Goal: Task Accomplishment & Management: Use online tool/utility

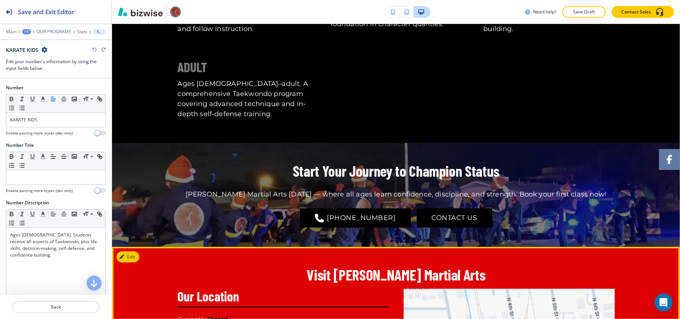
scroll to position [468, 0]
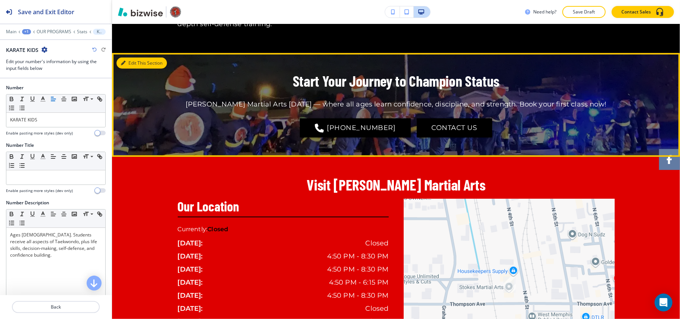
click at [129, 58] on button "Edit This Section" at bounding box center [142, 63] width 50 height 11
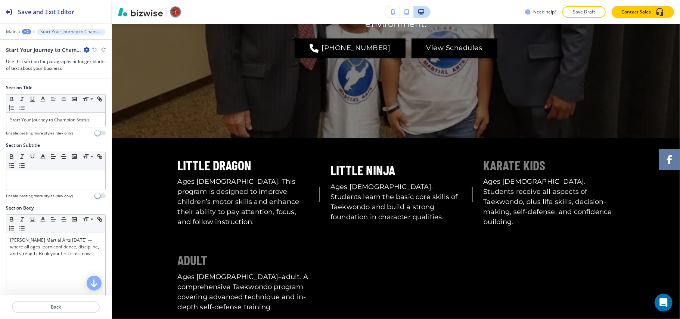
scroll to position [0, 0]
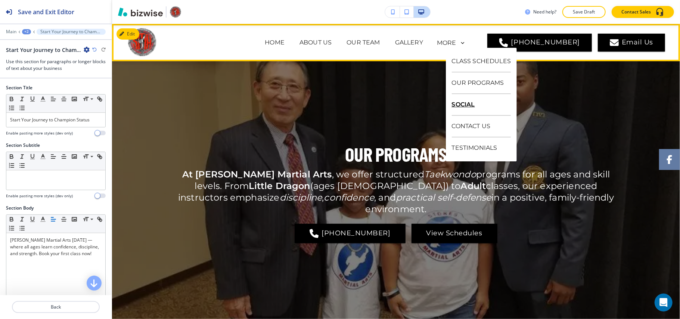
click at [463, 102] on p "SOCIAL" at bounding box center [481, 105] width 59 height 22
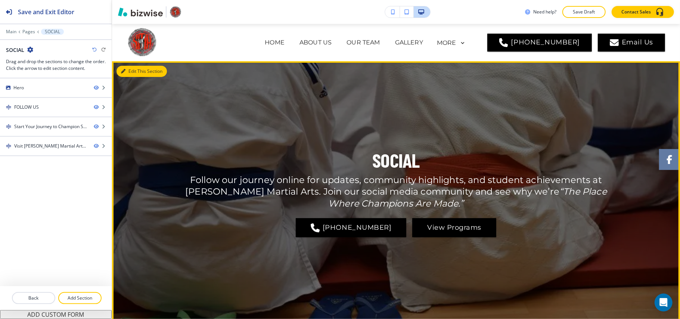
click at [129, 71] on button "Edit This Section" at bounding box center [142, 71] width 50 height 11
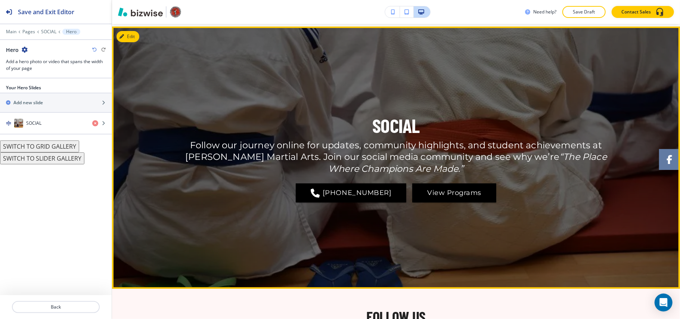
scroll to position [37, 0]
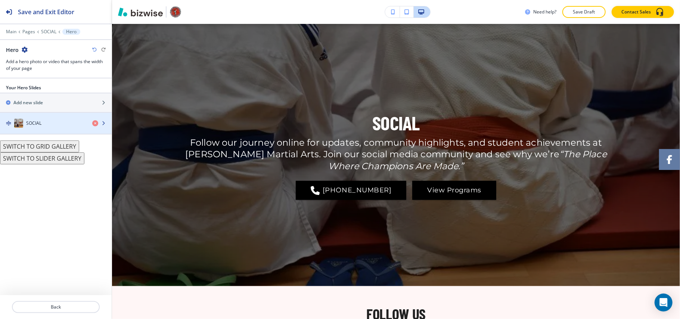
click at [47, 125] on div "SOCIAL" at bounding box center [43, 123] width 86 height 9
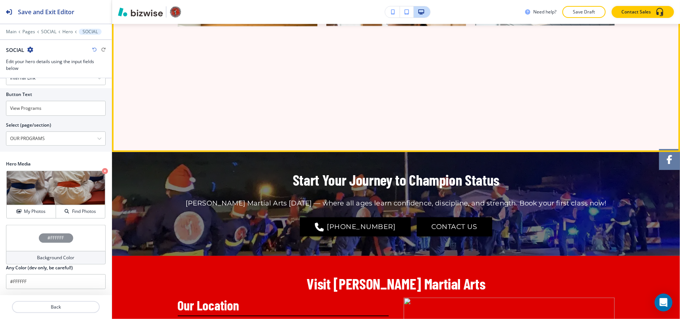
scroll to position [734, 0]
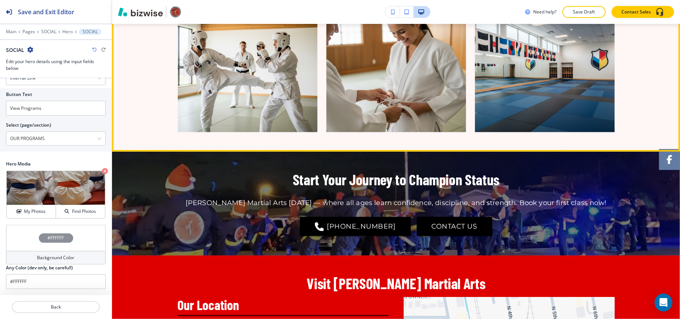
click at [365, 108] on img "button" at bounding box center [396, 76] width 140 height 112
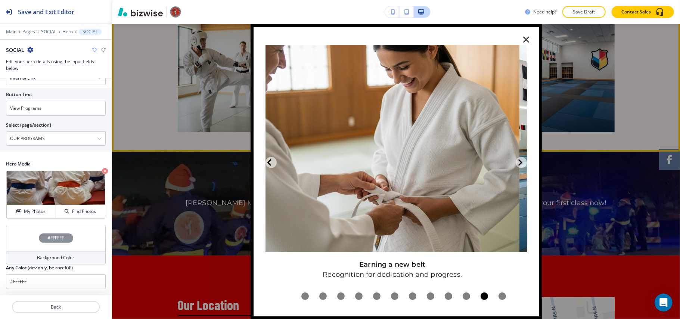
click at [524, 37] on button "button" at bounding box center [526, 39] width 19 height 19
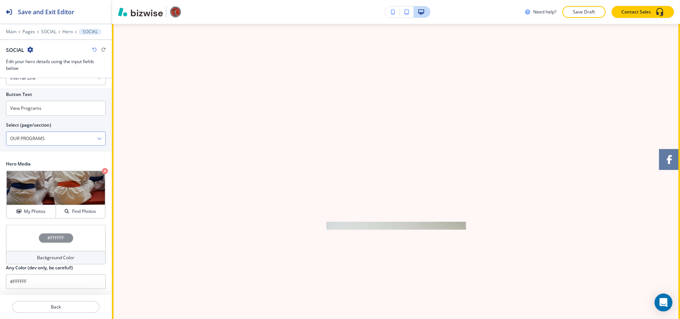
scroll to position [336, 0]
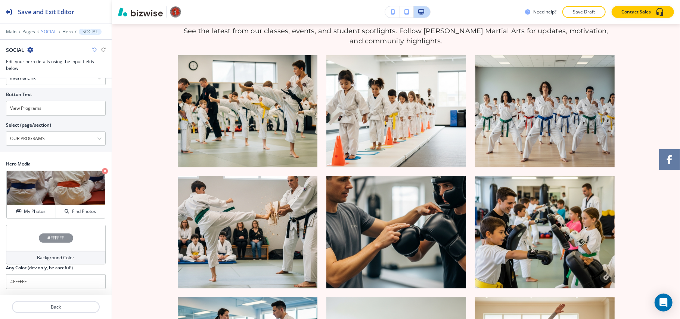
click at [50, 30] on p "SOCIAL" at bounding box center [48, 31] width 15 height 5
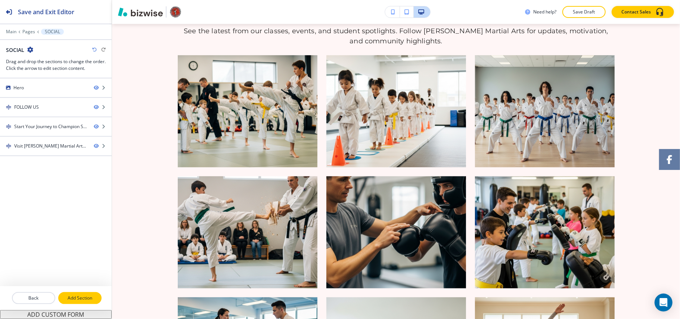
click at [78, 302] on button "Add Section" at bounding box center [79, 298] width 43 height 12
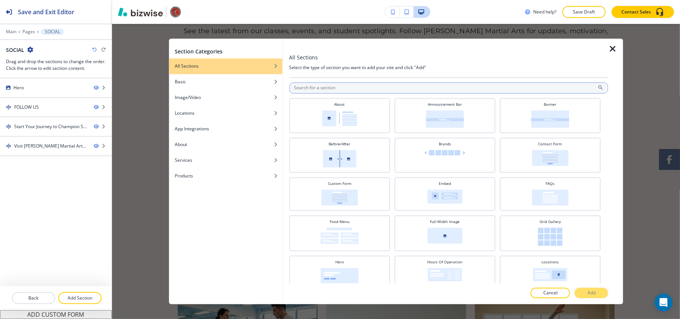
click at [356, 86] on input "text" at bounding box center [448, 88] width 319 height 11
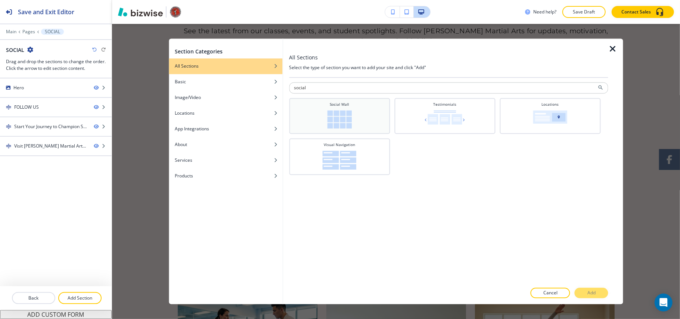
type input "social"
click at [364, 107] on div "Social Wall" at bounding box center [339, 115] width 93 height 27
click at [579, 289] on button "Add" at bounding box center [592, 293] width 34 height 10
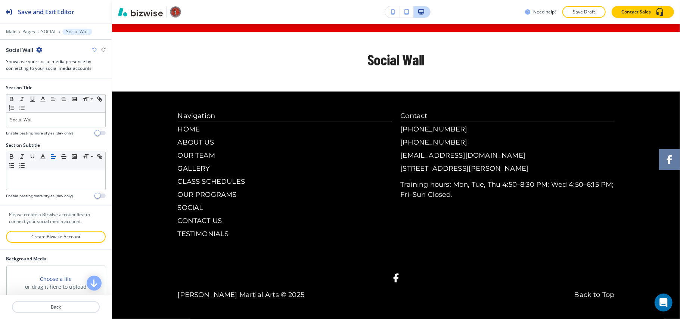
scroll to position [1209, 0]
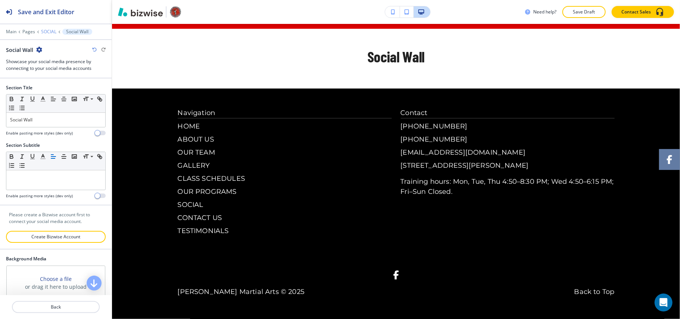
click at [46, 30] on p "SOCIAL" at bounding box center [48, 31] width 15 height 5
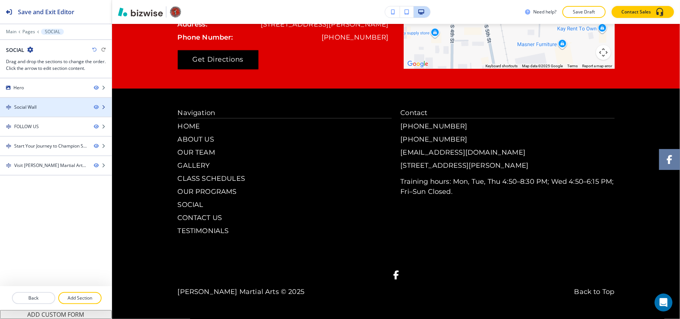
scroll to position [300, 0]
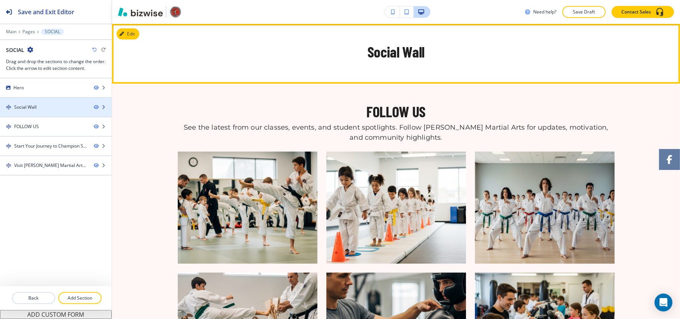
click at [37, 108] on div "Social Wall" at bounding box center [44, 107] width 88 height 7
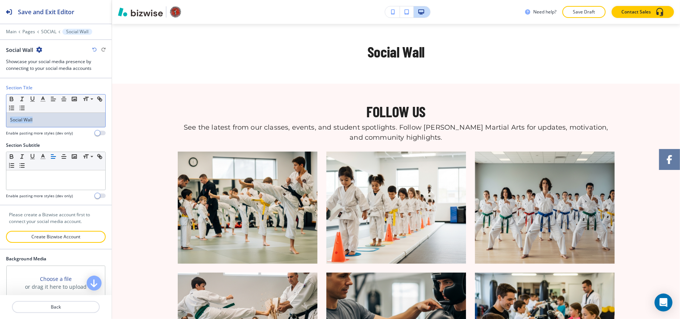
drag, startPoint x: 45, startPoint y: 121, endPoint x: 0, endPoint y: 118, distance: 44.9
click at [0, 118] on div "Section Title Small Normal Large Huge Social Wall Enable pasting more styles (d…" at bounding box center [56, 113] width 112 height 58
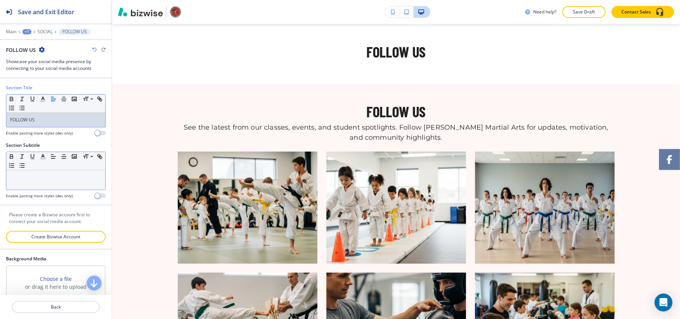
click at [45, 183] on div at bounding box center [55, 179] width 99 height 19
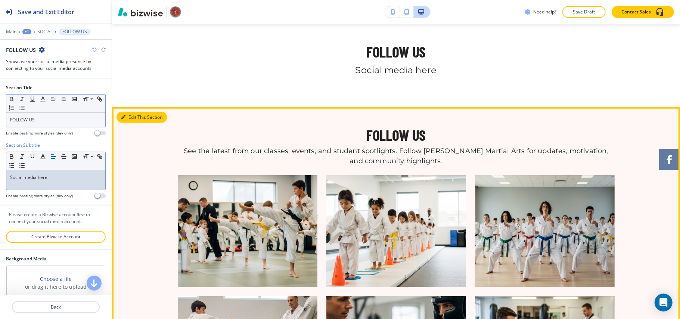
click at [132, 117] on button "Edit This Section" at bounding box center [142, 117] width 50 height 11
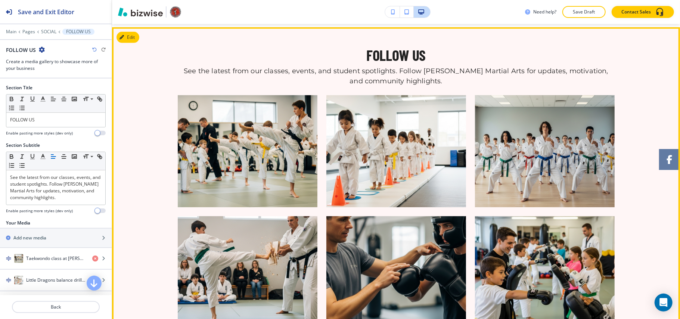
scroll to position [383, 0]
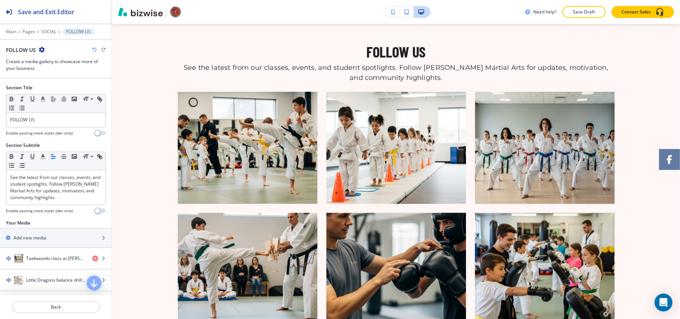
click at [41, 50] on icon "button" at bounding box center [42, 50] width 6 height 6
click at [58, 90] on p "Delete Section" at bounding box center [63, 89] width 38 height 7
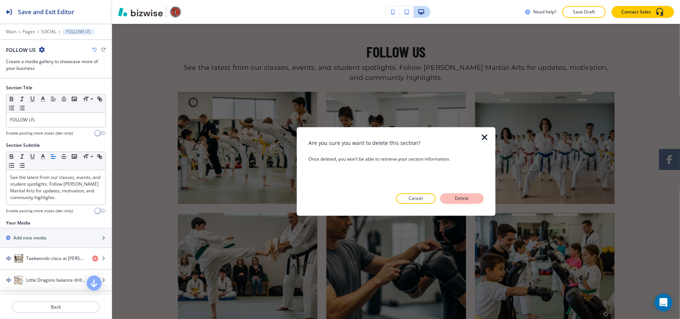
click at [470, 199] on p "Delete" at bounding box center [462, 198] width 18 height 7
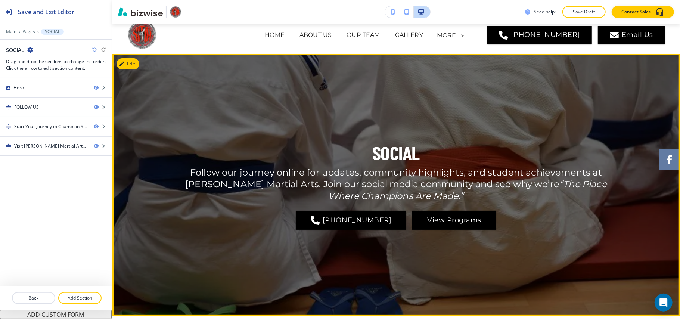
scroll to position [0, 0]
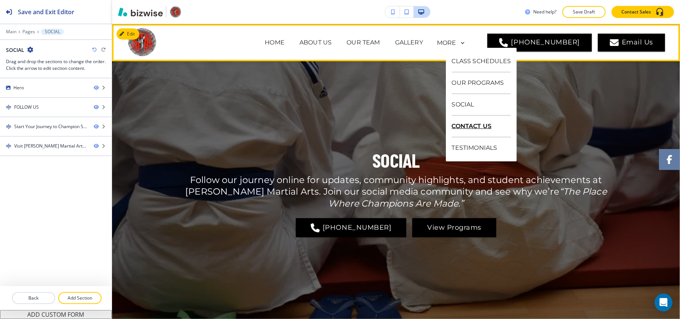
click at [474, 124] on p "CONTACT US" at bounding box center [481, 127] width 59 height 22
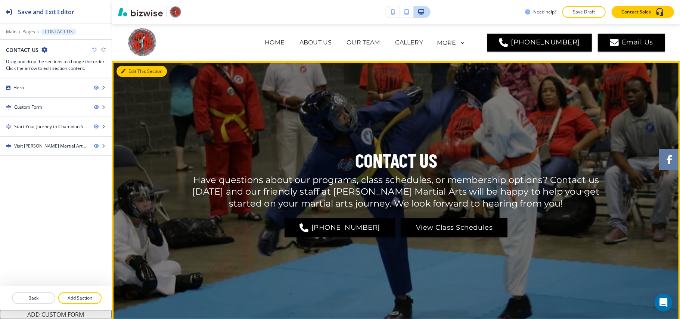
click at [132, 72] on button "Edit This Section" at bounding box center [142, 71] width 50 height 11
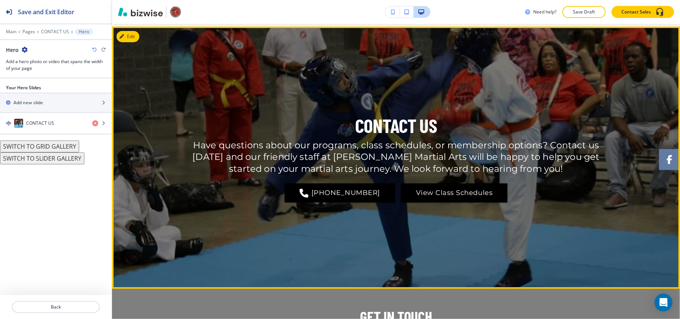
scroll to position [37, 0]
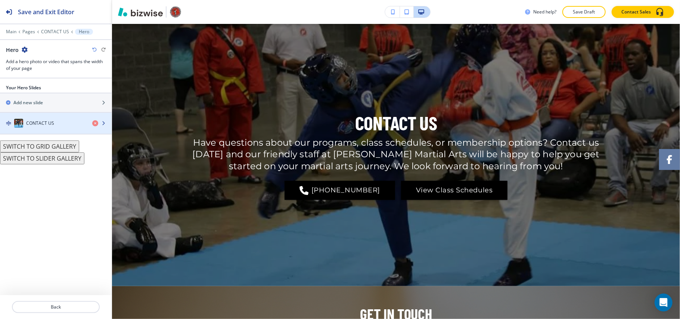
click at [59, 124] on div "CONTACT US" at bounding box center [43, 123] width 86 height 9
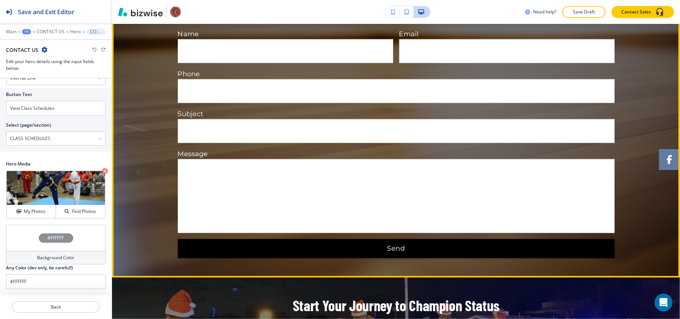
scroll to position [236, 0]
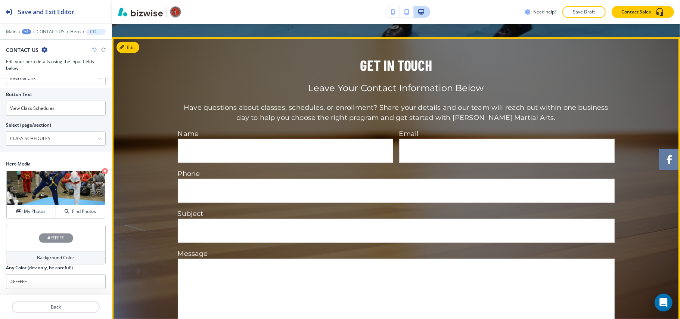
click at [131, 42] on button "Edit" at bounding box center [128, 47] width 23 height 11
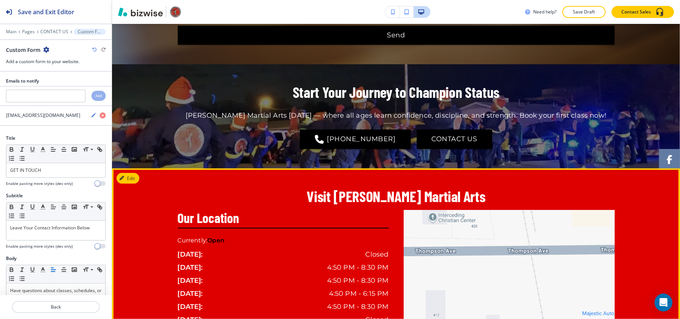
scroll to position [598, 0]
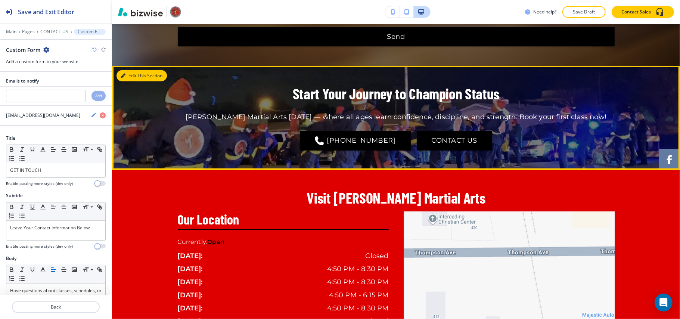
click at [134, 75] on button "Edit This Section" at bounding box center [142, 75] width 50 height 11
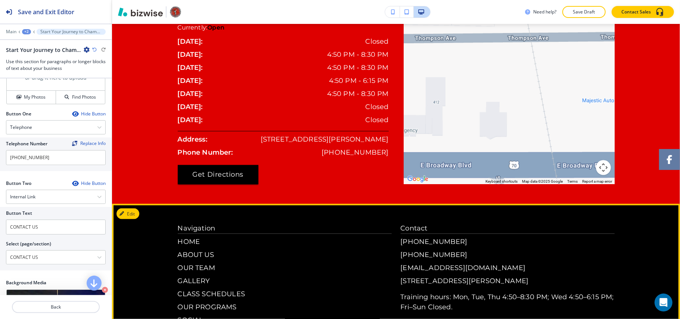
scroll to position [928, 0]
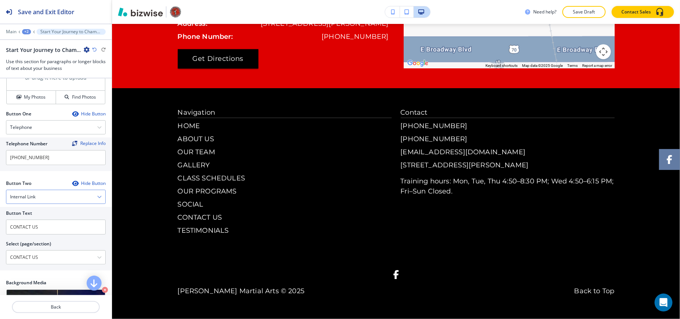
click at [52, 199] on div "Internal Link" at bounding box center [55, 196] width 99 height 13
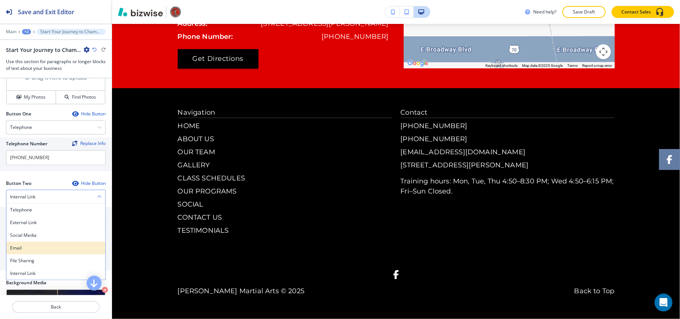
click at [45, 251] on h4 "Email" at bounding box center [56, 248] width 92 height 7
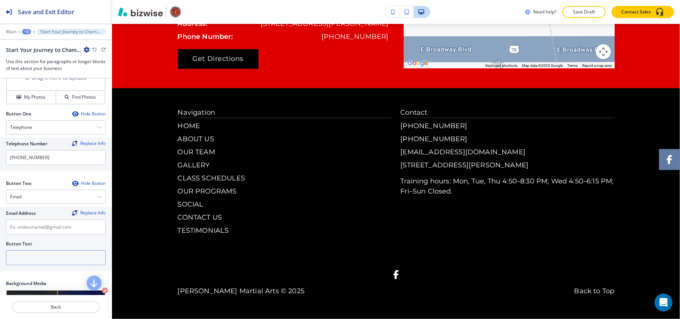
drag, startPoint x: 32, startPoint y: 259, endPoint x: 37, endPoint y: 235, distance: 24.5
click at [32, 259] on input "text" at bounding box center [56, 257] width 100 height 15
click at [37, 233] on input "text" at bounding box center [56, 227] width 100 height 15
paste input "[EMAIL_ADDRESS][DOMAIN_NAME]"
type input "[EMAIL_ADDRESS][DOMAIN_NAME]"
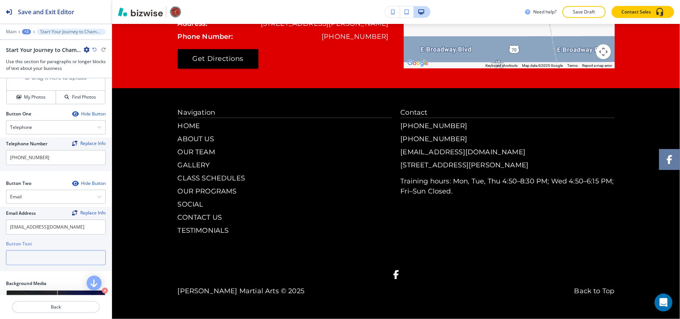
click at [36, 259] on input "text" at bounding box center [56, 257] width 100 height 15
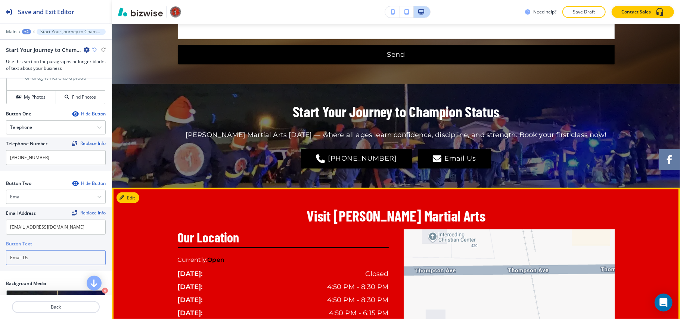
type input "Email Us"
click at [129, 198] on button "Edit This Section" at bounding box center [142, 197] width 50 height 11
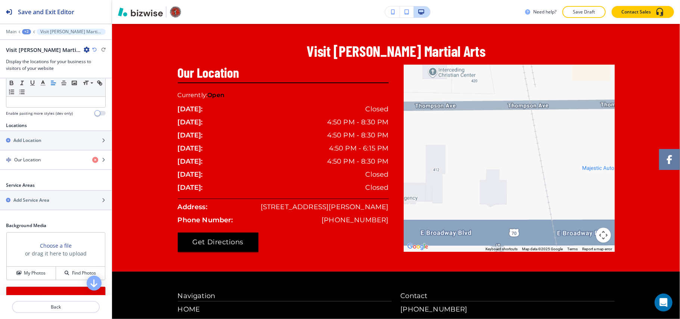
scroll to position [147, 0]
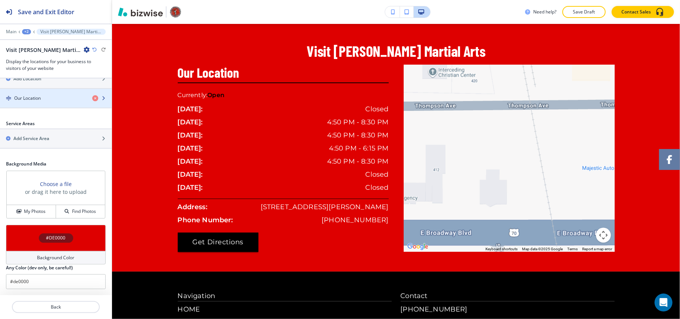
click at [41, 96] on h4 "Our Location" at bounding box center [27, 98] width 27 height 7
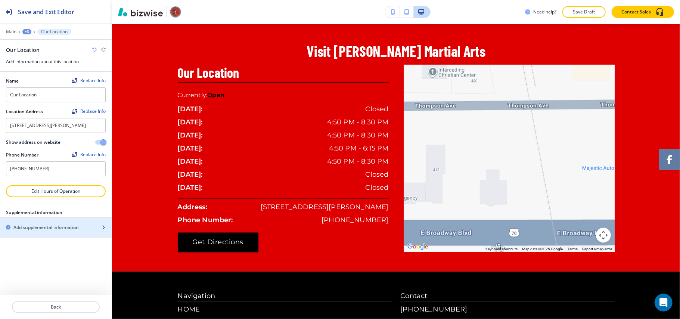
click at [37, 231] on h2 "Add supplemental information" at bounding box center [45, 227] width 65 height 7
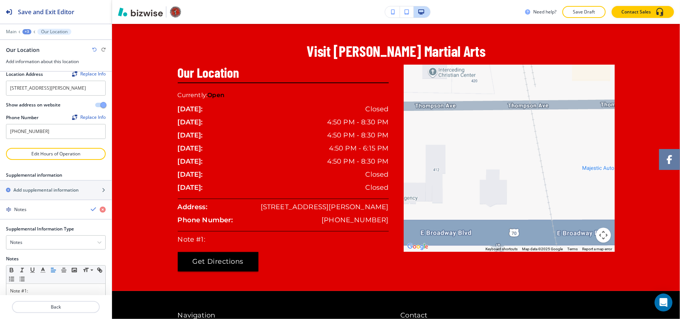
scroll to position [77, 0]
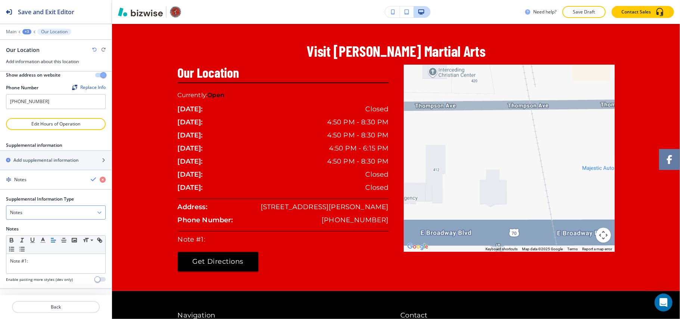
click at [47, 208] on div "Notes" at bounding box center [55, 212] width 99 height 13
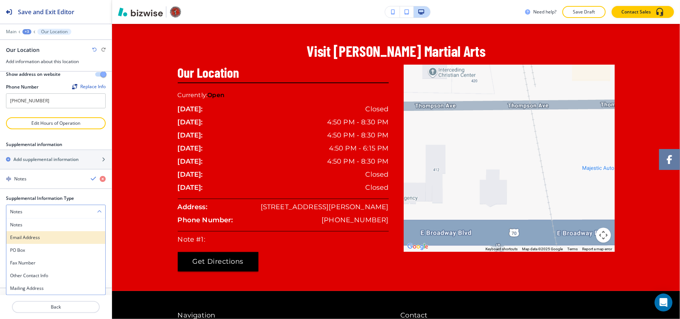
click at [36, 238] on h4 "Email Address" at bounding box center [56, 237] width 92 height 7
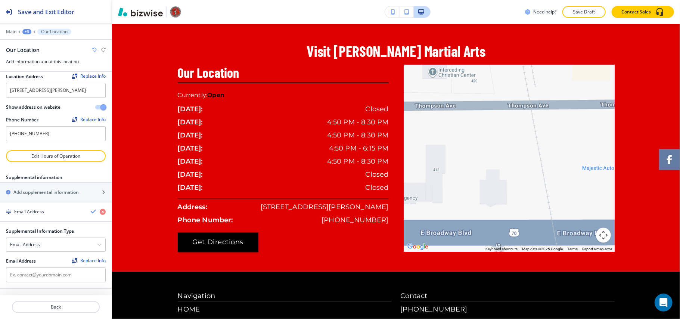
scroll to position [44, 0]
click at [34, 272] on input "text" at bounding box center [56, 274] width 100 height 15
paste input "[EMAIL_ADDRESS][DOMAIN_NAME]"
type input "[EMAIL_ADDRESS][DOMAIN_NAME]"
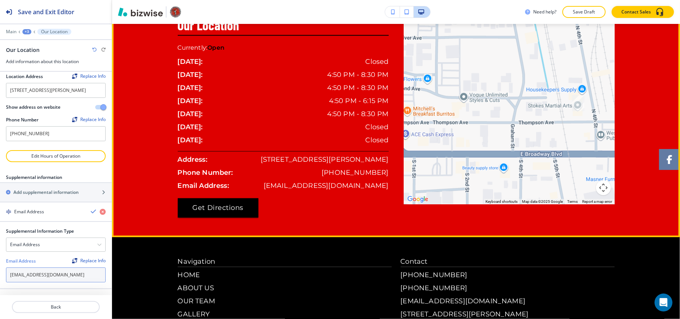
scroll to position [841, 0]
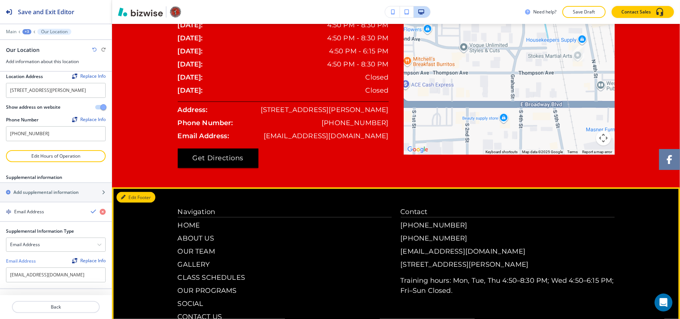
click at [135, 198] on button "Edit Footer" at bounding box center [136, 197] width 39 height 11
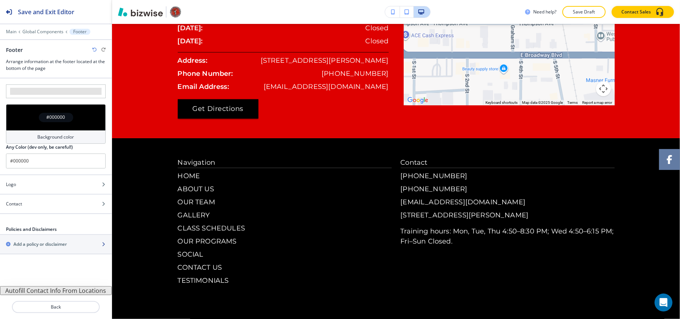
scroll to position [941, 0]
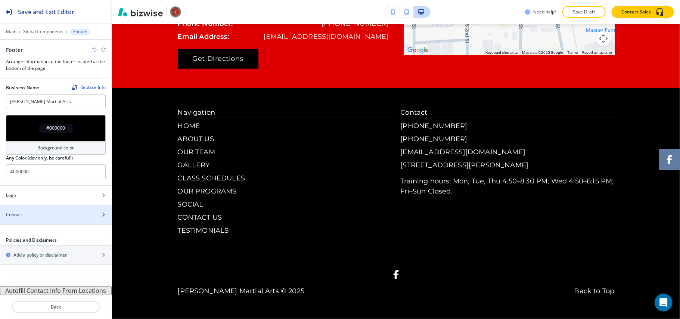
click at [43, 220] on div at bounding box center [56, 221] width 112 height 6
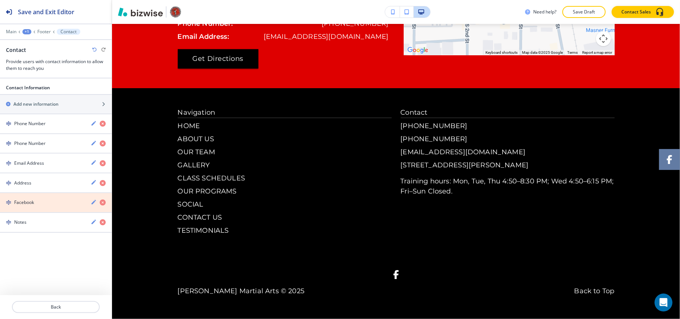
click at [105, 205] on icon "button" at bounding box center [103, 202] width 6 height 6
click at [102, 205] on icon "button" at bounding box center [103, 202] width 6 height 6
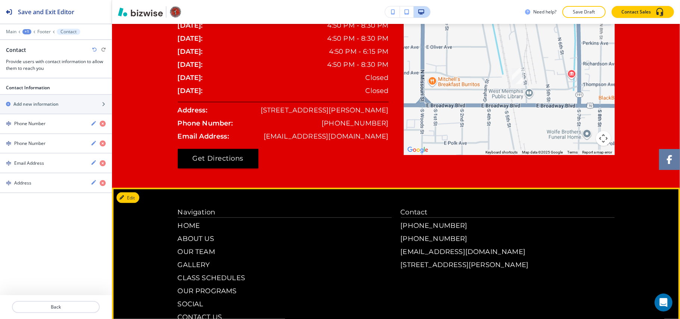
scroll to position [841, 0]
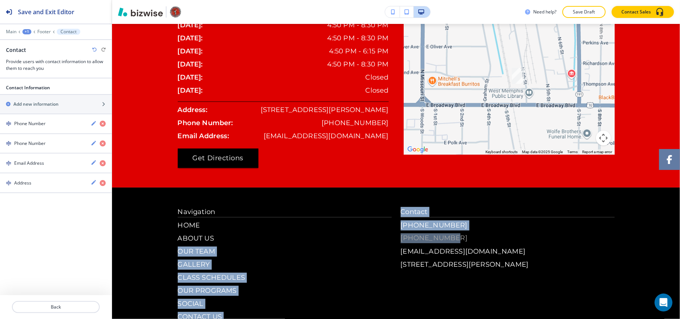
drag, startPoint x: 388, startPoint y: 238, endPoint x: 438, endPoint y: 239, distance: 49.3
click at [438, 239] on div "Navigation HOME ABOUT US OUR TEAM GALLERY CLASS SCHEDULES OUR PROGRAMS SOCIAL C…" at bounding box center [396, 271] width 437 height 128
click at [371, 279] on p "CLASS SCHEDULES" at bounding box center [285, 278] width 214 height 10
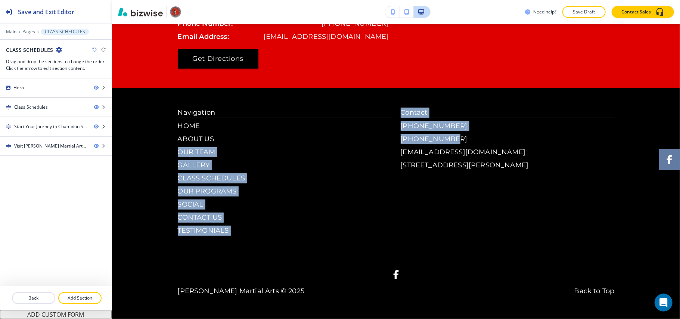
scroll to position [0, 0]
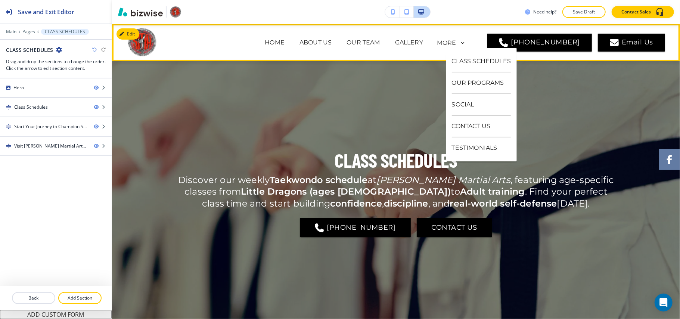
click at [465, 126] on p "CONTACT US" at bounding box center [481, 127] width 59 height 22
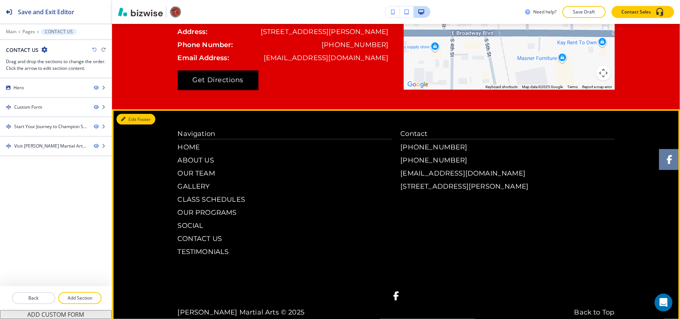
click at [135, 124] on button "Edit Footer" at bounding box center [136, 119] width 39 height 11
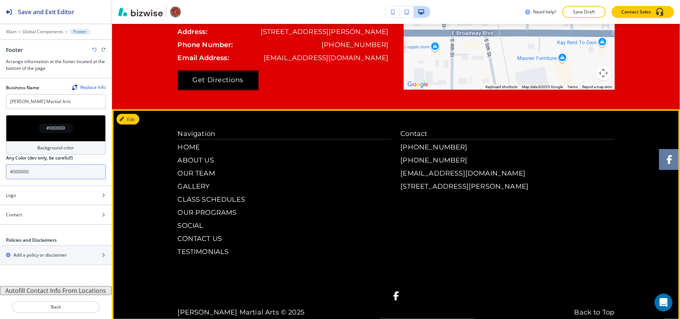
scroll to position [941, 0]
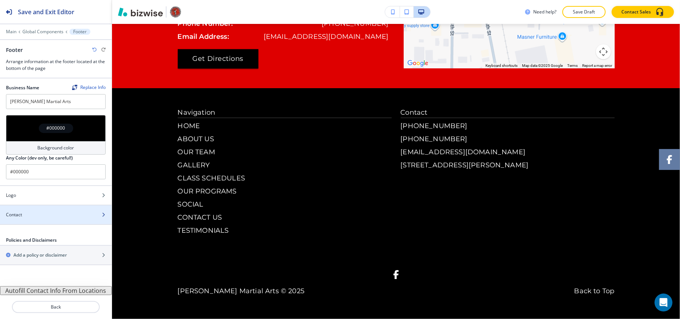
click at [44, 216] on div "Contact" at bounding box center [47, 214] width 95 height 7
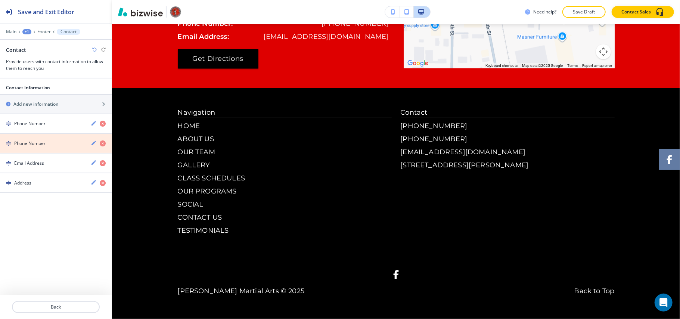
click at [102, 145] on icon "button" at bounding box center [103, 143] width 6 height 6
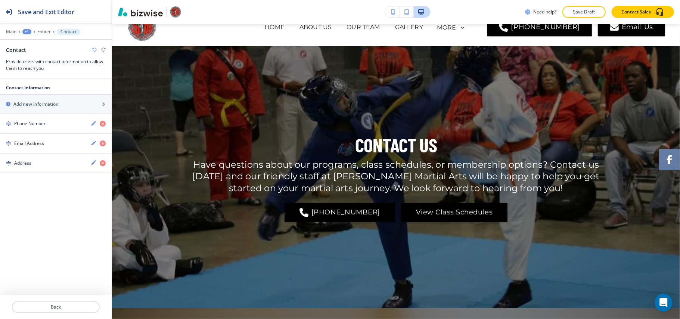
scroll to position [0, 0]
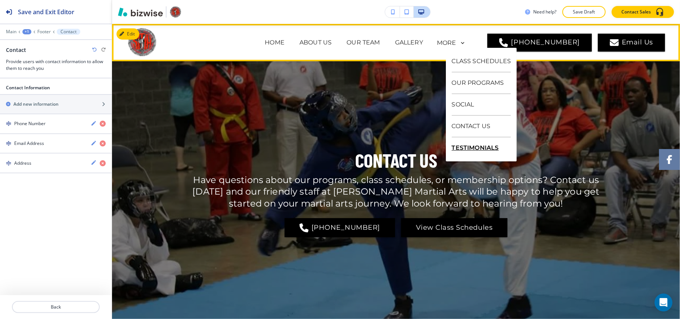
click at [476, 147] on p "TESTIMONIALS" at bounding box center [481, 147] width 59 height 21
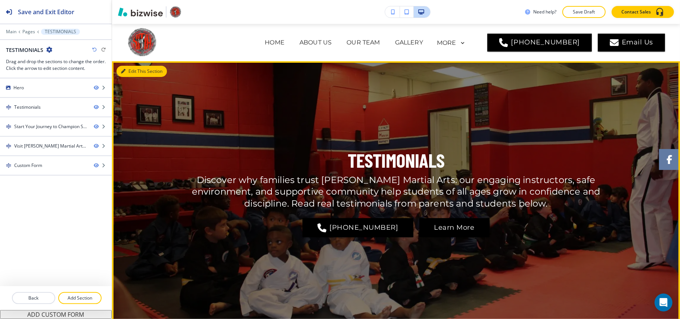
click at [134, 69] on button "Edit This Section" at bounding box center [142, 71] width 50 height 11
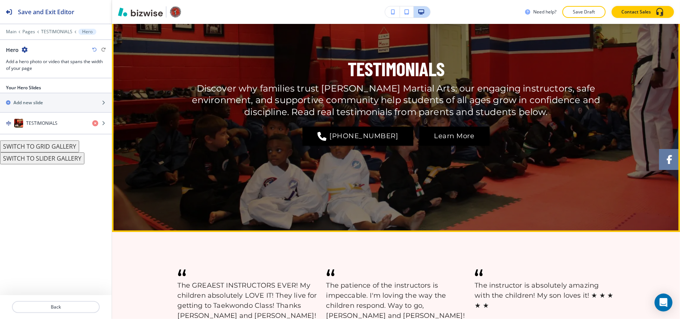
scroll to position [137, 0]
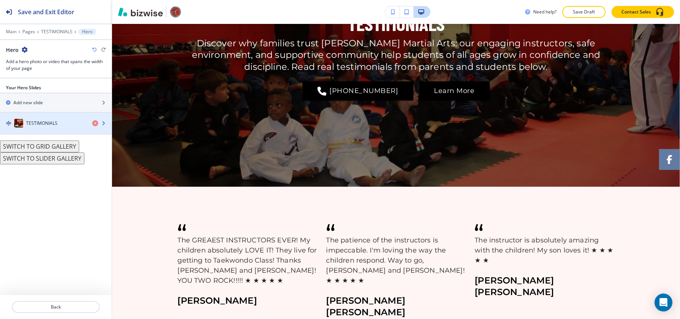
click at [40, 133] on div "button" at bounding box center [56, 131] width 112 height 6
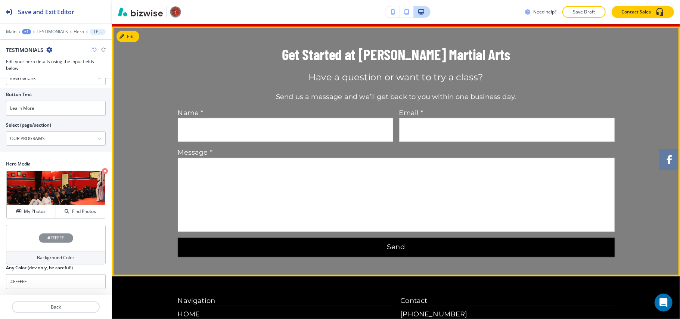
scroll to position [834, 0]
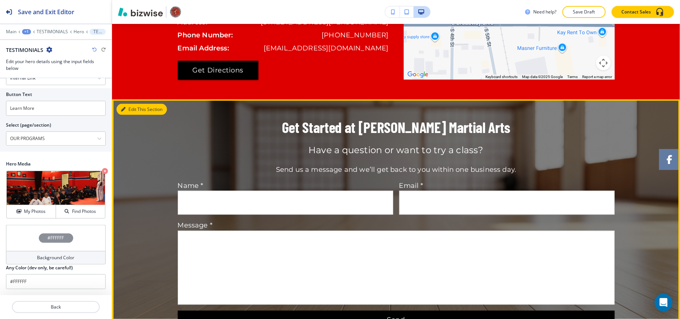
click at [125, 107] on icon "button" at bounding box center [123, 109] width 4 height 4
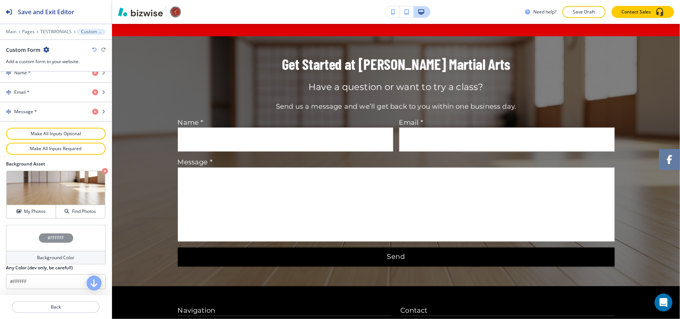
scroll to position [356, 0]
click at [102, 172] on icon "button" at bounding box center [105, 171] width 6 height 6
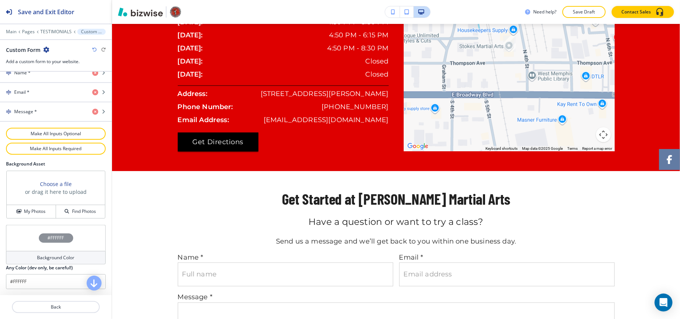
scroll to position [812, 0]
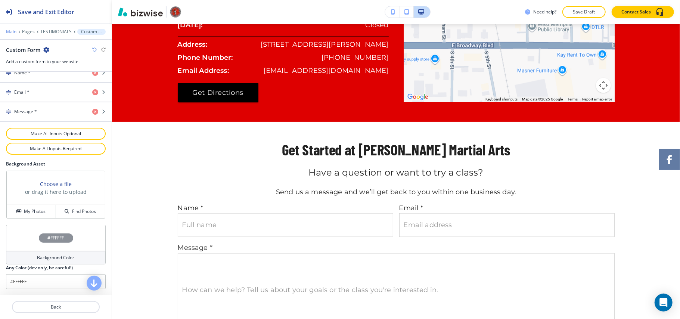
click at [14, 31] on p "Main" at bounding box center [11, 31] width 10 height 5
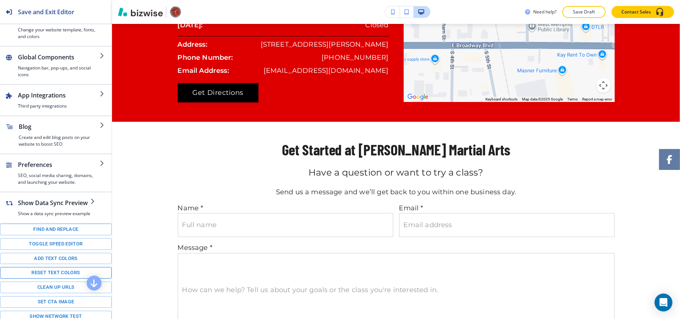
scroll to position [111, 0]
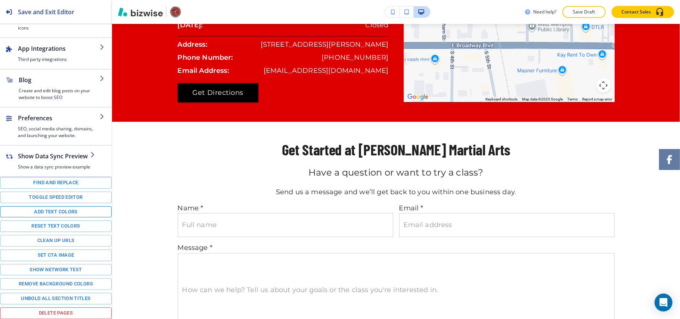
click at [49, 208] on button "Add text colors" at bounding box center [56, 212] width 112 height 12
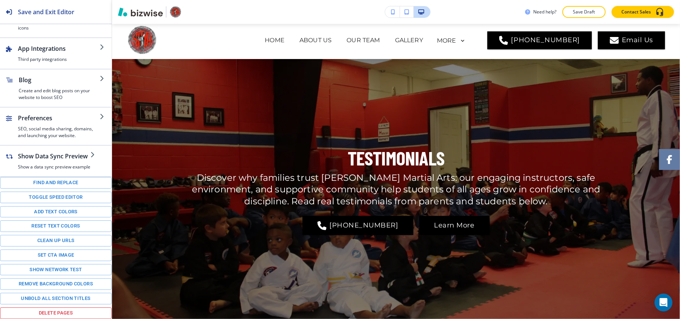
scroll to position [0, 0]
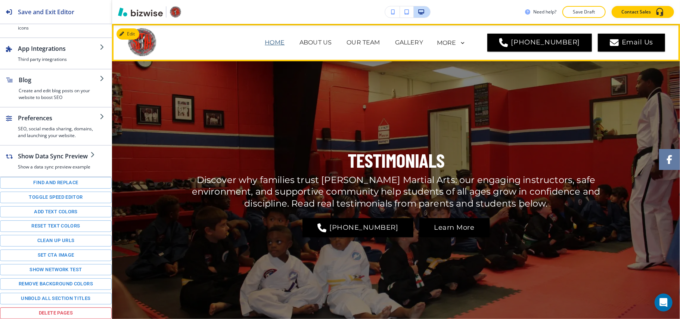
click at [285, 44] on p "HOME" at bounding box center [275, 42] width 20 height 9
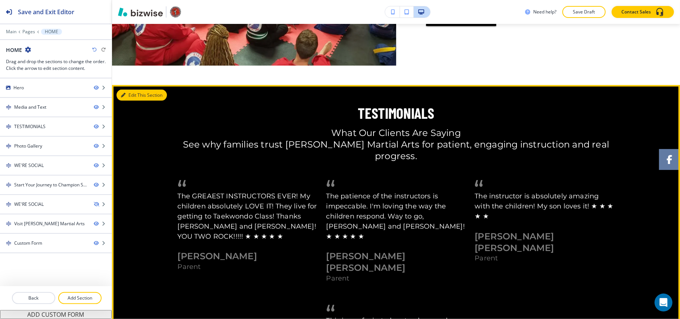
click at [129, 90] on button "Edit This Section" at bounding box center [142, 95] width 50 height 11
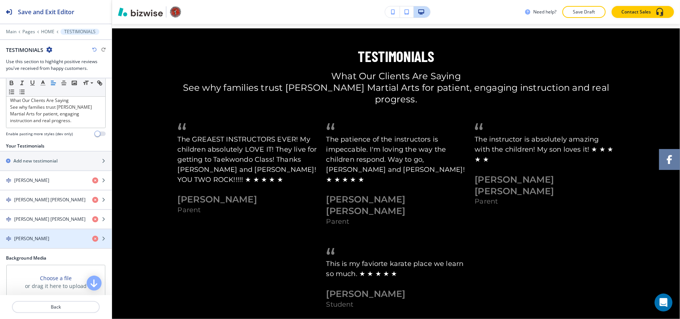
scroll to position [149, 0]
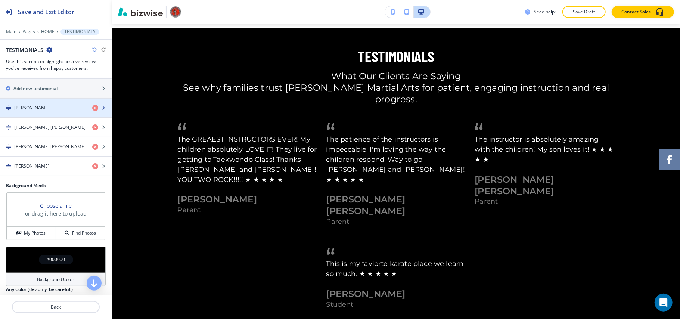
click at [36, 108] on h4 "[PERSON_NAME]" at bounding box center [31, 108] width 35 height 7
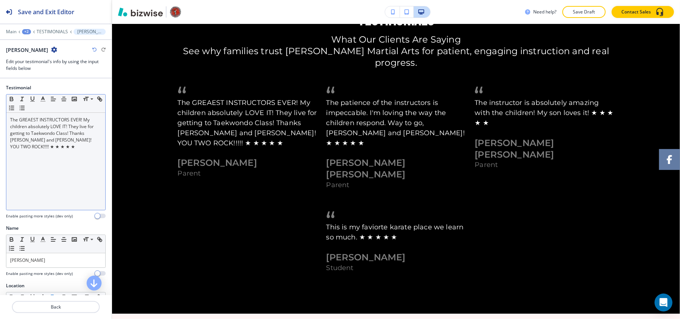
scroll to position [926, 0]
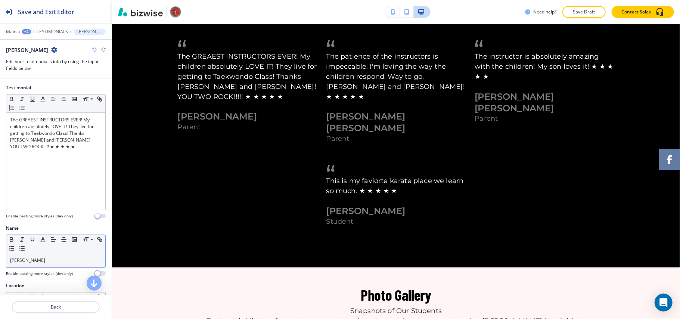
click at [54, 262] on p "[PERSON_NAME]" at bounding box center [56, 260] width 92 height 7
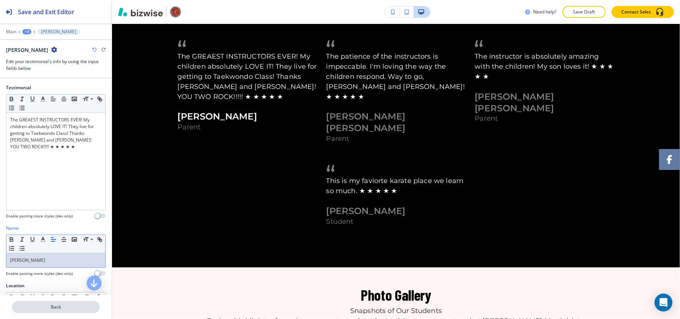
click at [61, 307] on p "Back" at bounding box center [56, 307] width 86 height 7
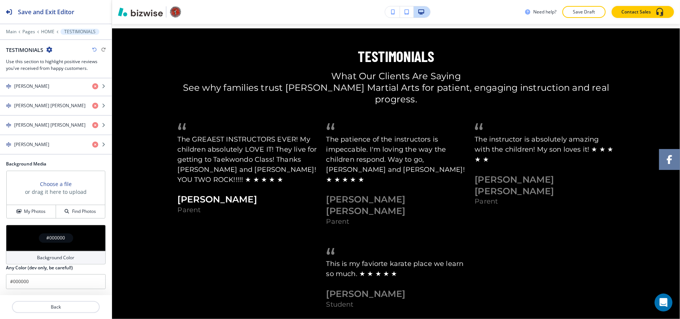
scroll to position [174, 0]
click at [40, 99] on div "button" at bounding box center [56, 99] width 112 height 6
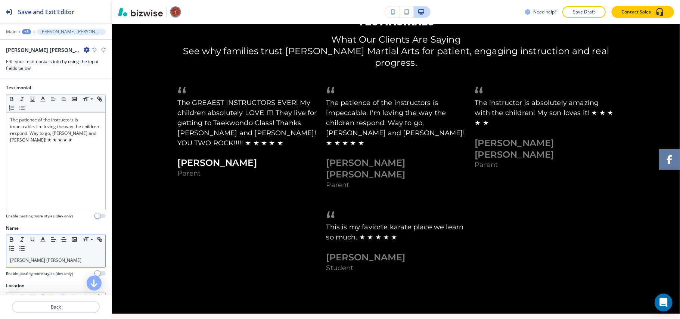
scroll to position [926, 0]
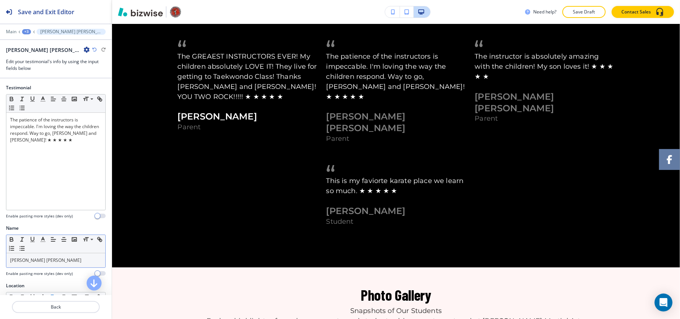
click at [63, 267] on div "[PERSON_NAME] [PERSON_NAME]" at bounding box center [55, 260] width 99 height 14
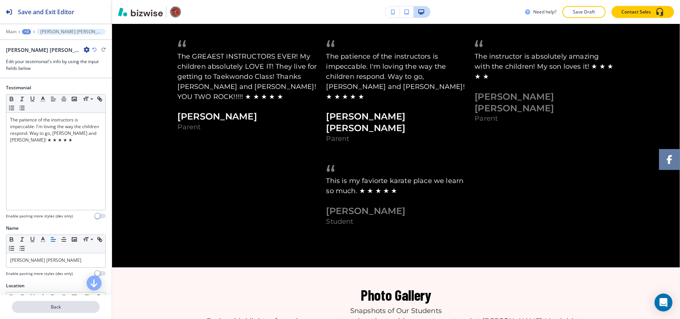
click at [55, 307] on p "Back" at bounding box center [56, 307] width 86 height 7
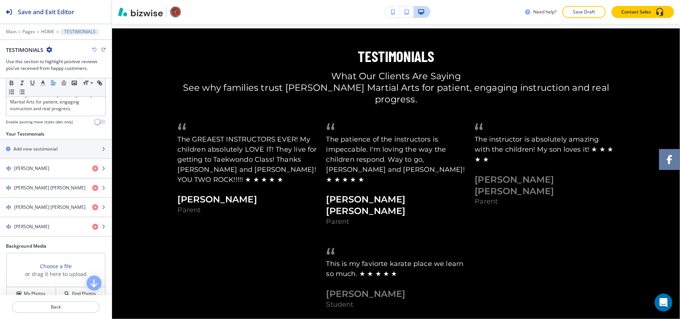
scroll to position [174, 0]
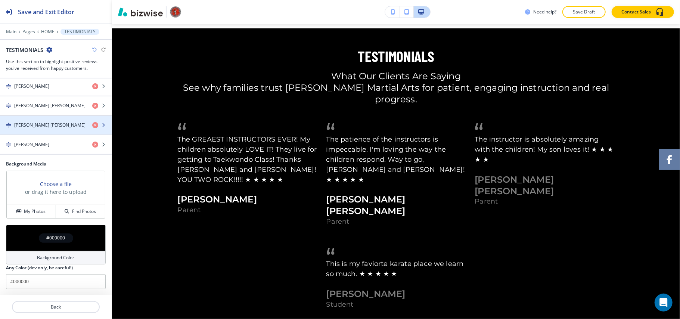
click at [55, 119] on div "button" at bounding box center [56, 119] width 112 height 6
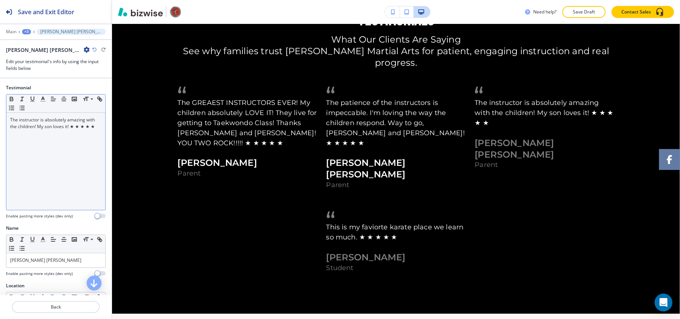
scroll to position [926, 0]
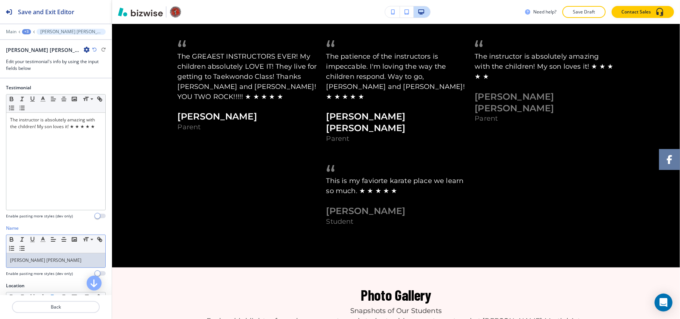
click at [69, 261] on p "[PERSON_NAME] [PERSON_NAME]" at bounding box center [56, 260] width 92 height 7
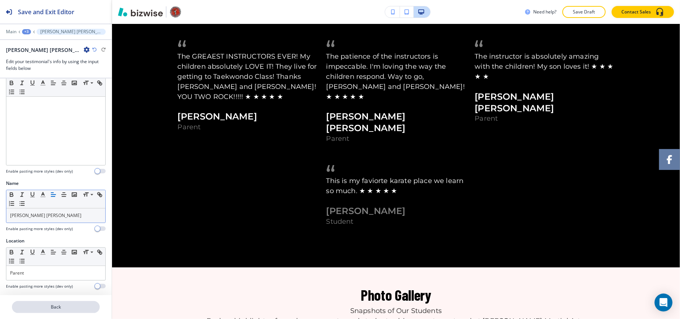
click at [62, 307] on p "Back" at bounding box center [56, 307] width 86 height 7
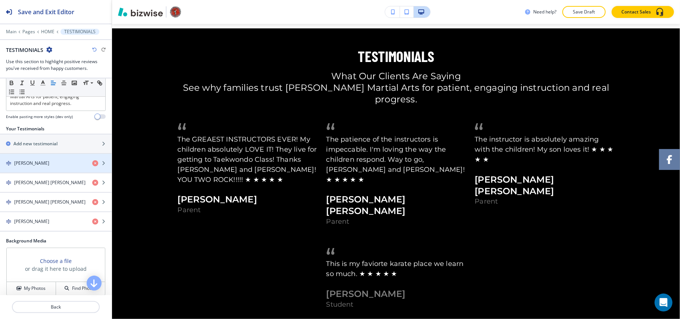
scroll to position [174, 0]
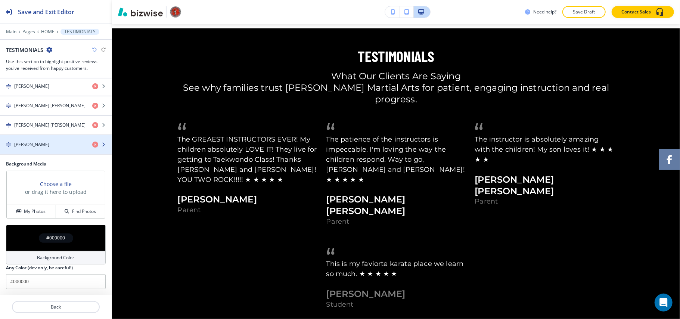
click at [46, 142] on div "[PERSON_NAME]" at bounding box center [43, 144] width 86 height 7
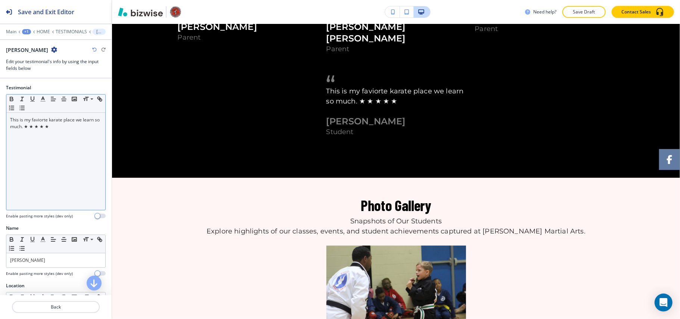
scroll to position [1039, 0]
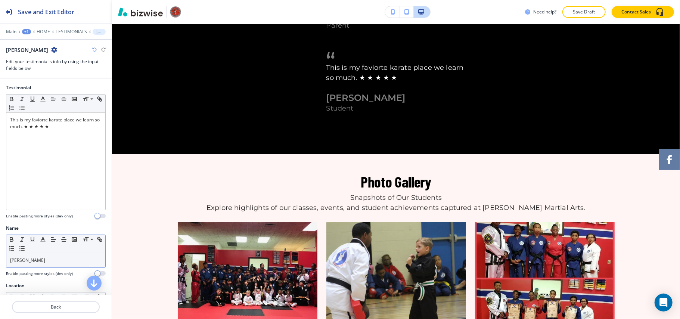
click at [59, 264] on p "[PERSON_NAME]" at bounding box center [56, 260] width 92 height 7
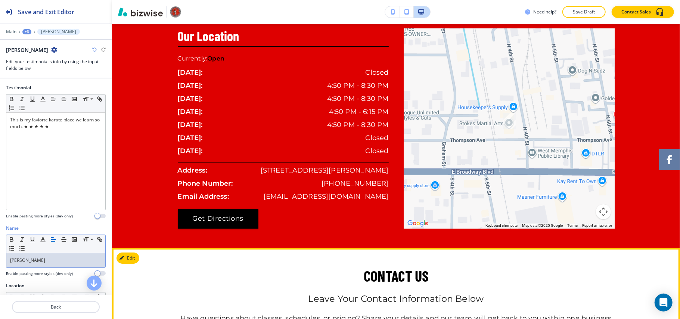
scroll to position [1636, 0]
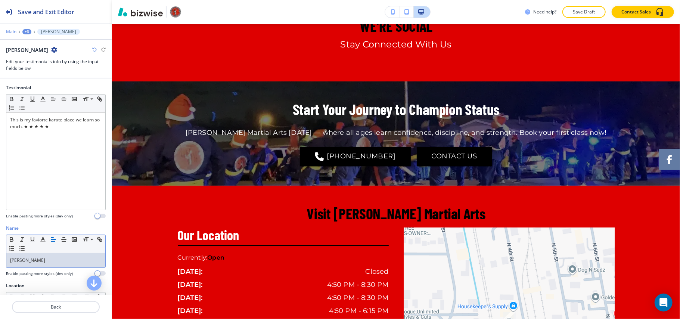
click at [9, 31] on p "Main" at bounding box center [11, 31] width 10 height 5
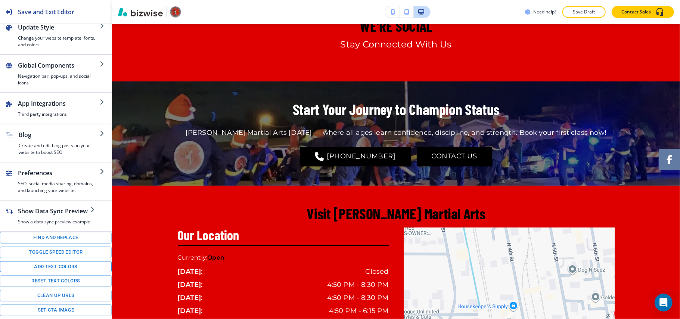
scroll to position [111, 0]
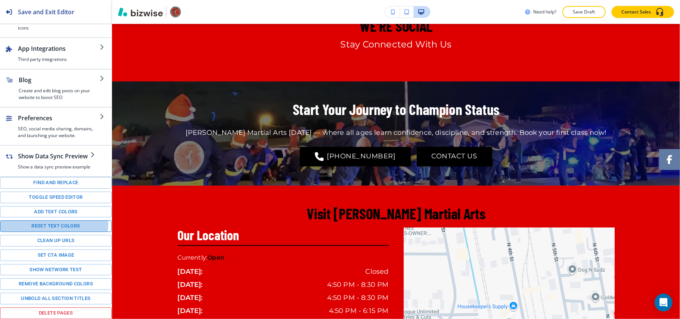
click at [54, 223] on button "Reset text colors" at bounding box center [56, 226] width 112 height 12
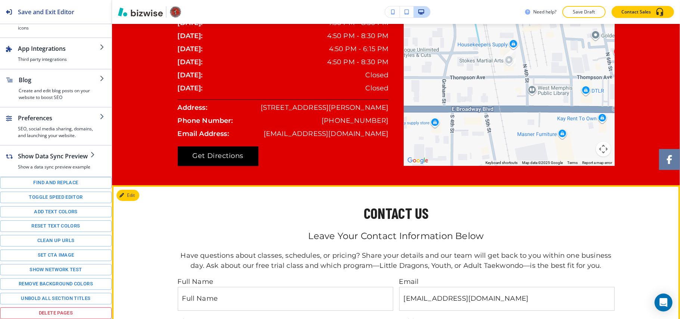
scroll to position [2044, 0]
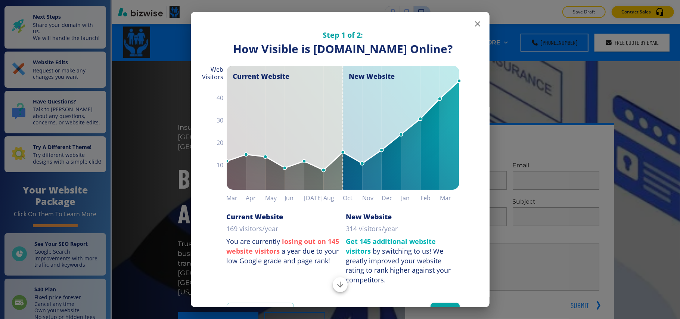
click at [473, 24] on icon "button" at bounding box center [477, 23] width 9 height 9
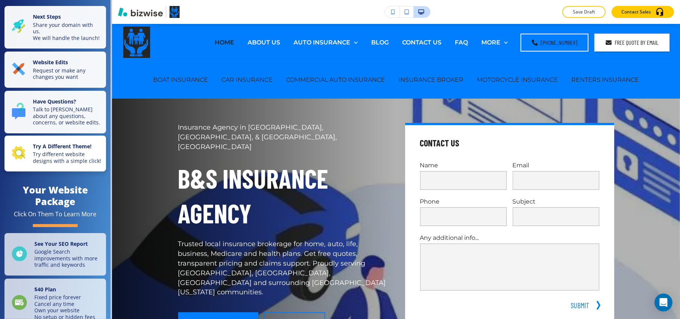
click at [74, 162] on p "Try different website designs with a simple click!" at bounding box center [67, 157] width 69 height 13
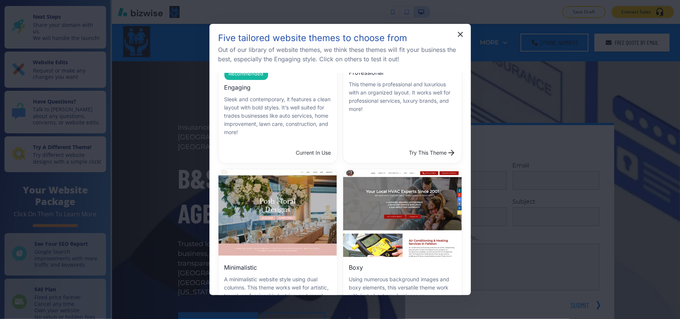
scroll to position [99, 0]
click at [429, 146] on button "Try This Theme" at bounding box center [432, 152] width 53 height 15
